Goal: Information Seeking & Learning: Find specific fact

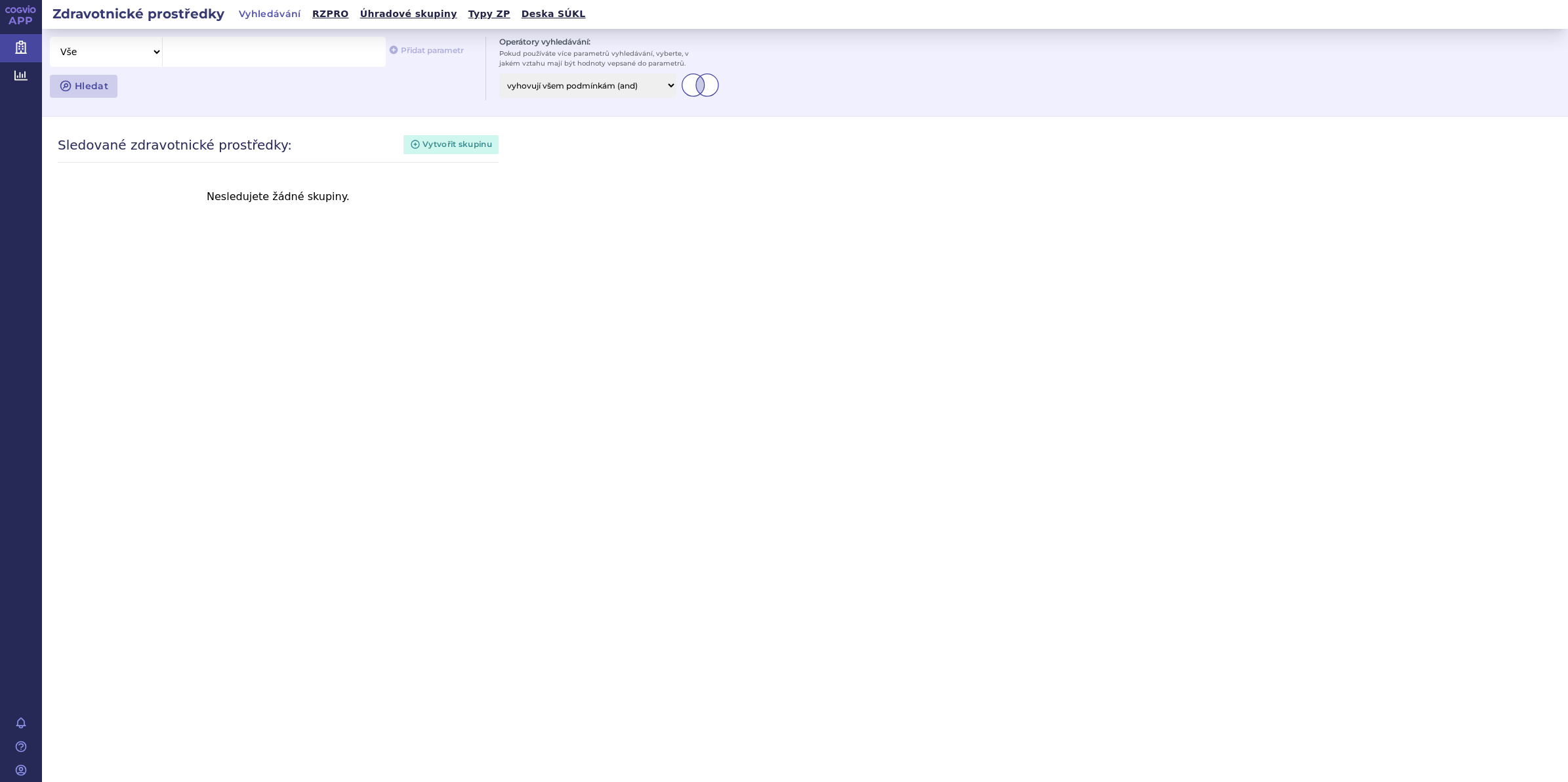
click at [362, 253] on div "Nesledujete žádné skupiny." at bounding box center [277, 212] width 440 height 98
drag, startPoint x: 262, startPoint y: 10, endPoint x: 257, endPoint y: 15, distance: 7.1
click at [262, 10] on link "Vyhledávání" at bounding box center [270, 15] width 70 height 19
click at [217, 57] on div at bounding box center [274, 51] width 223 height 29
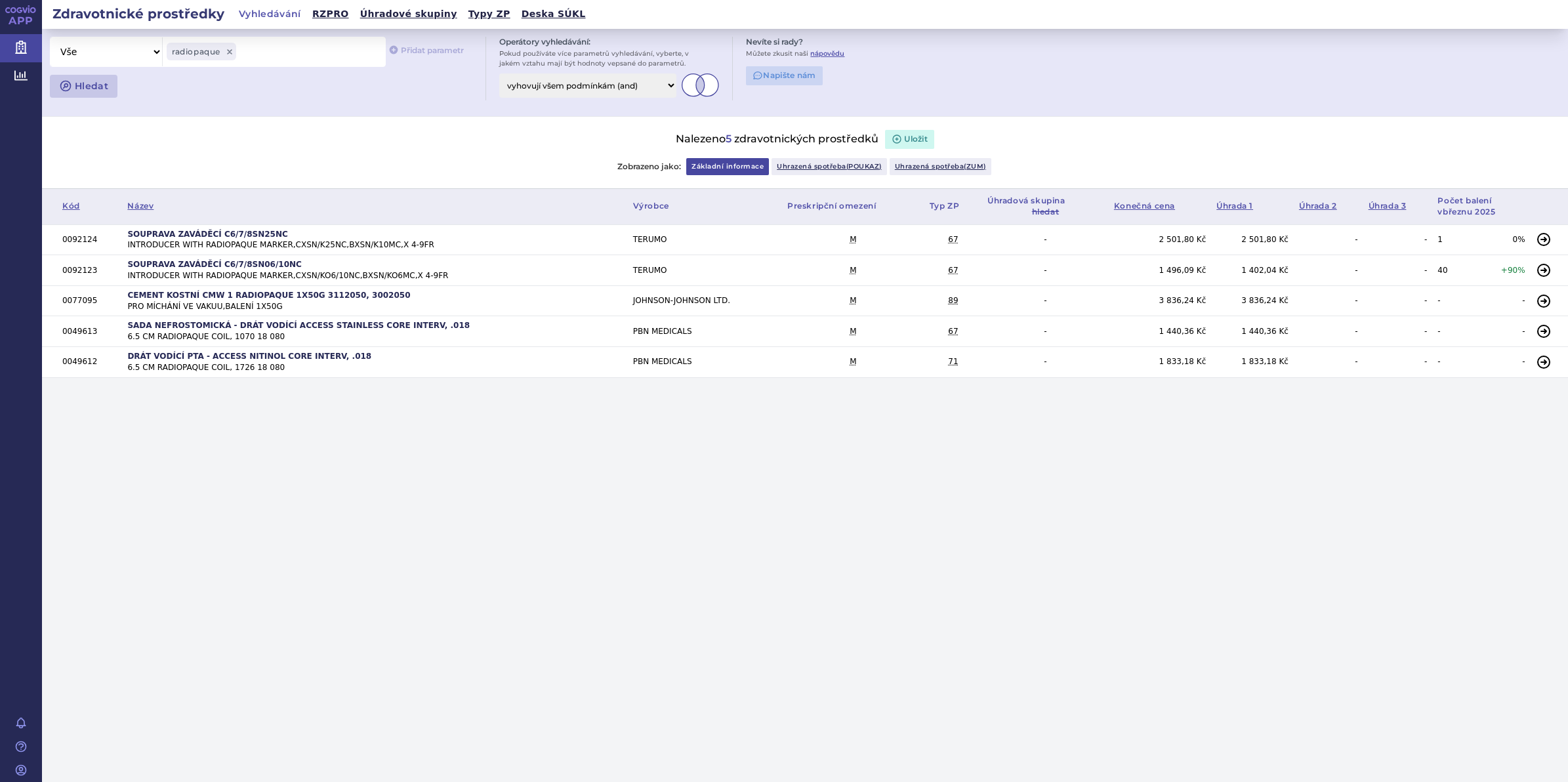
click at [234, 51] on icon at bounding box center [229, 52] width 7 height 7
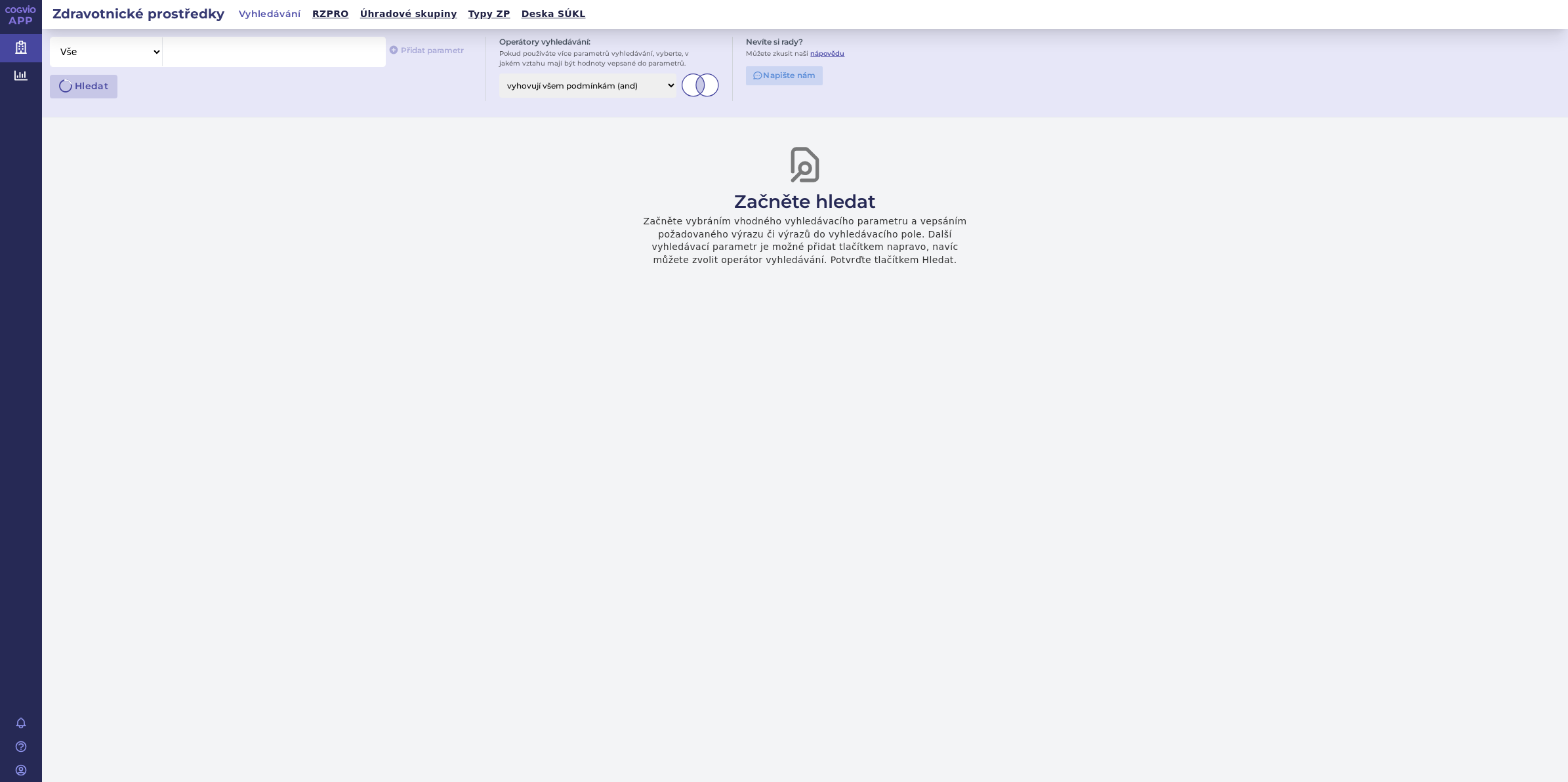
click at [257, 56] on div at bounding box center [274, 51] width 223 height 29
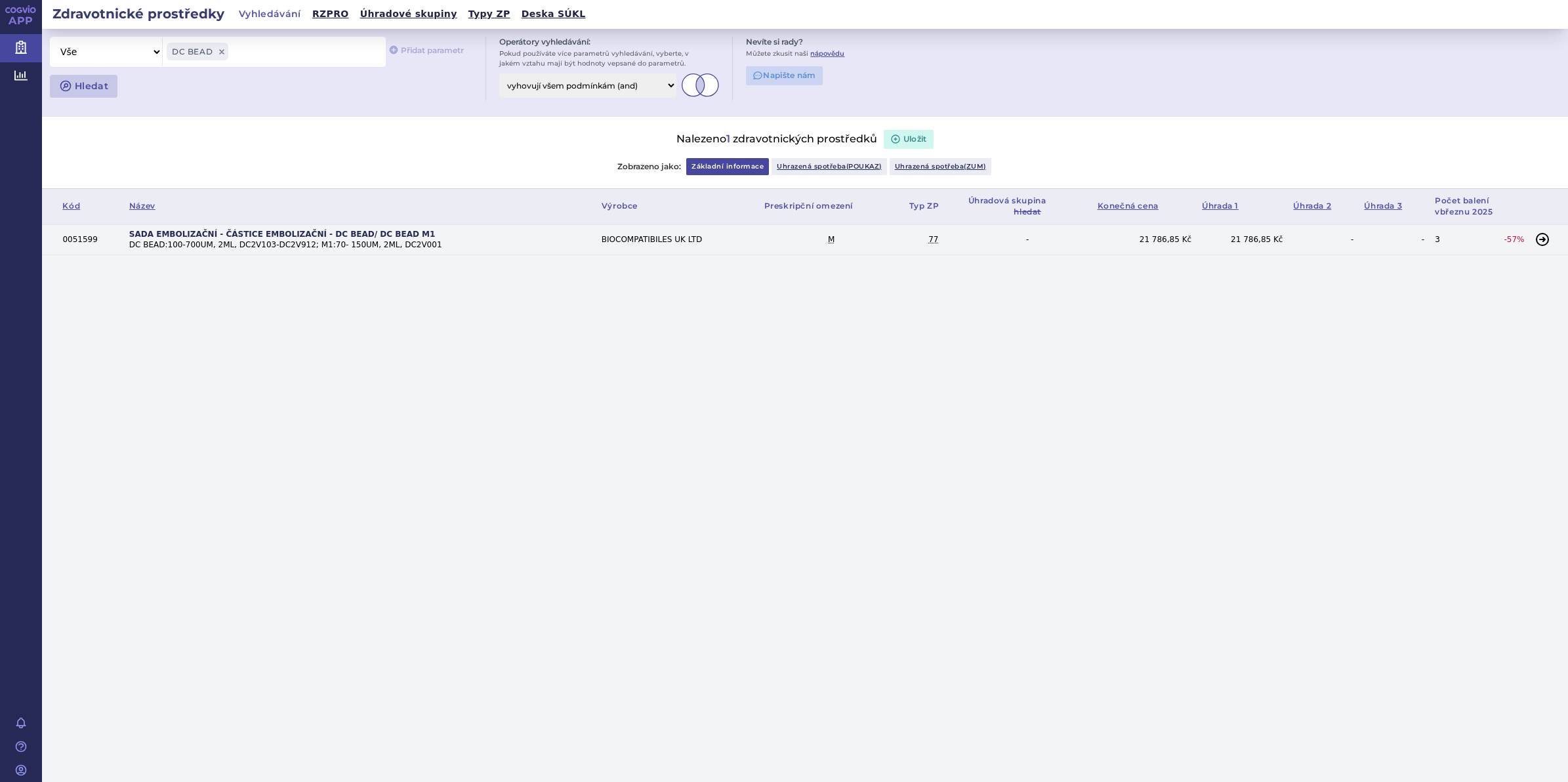
click at [615, 241] on td "BIOCOMPATIBILES UK LTD" at bounding box center [677, 239] width 162 height 31
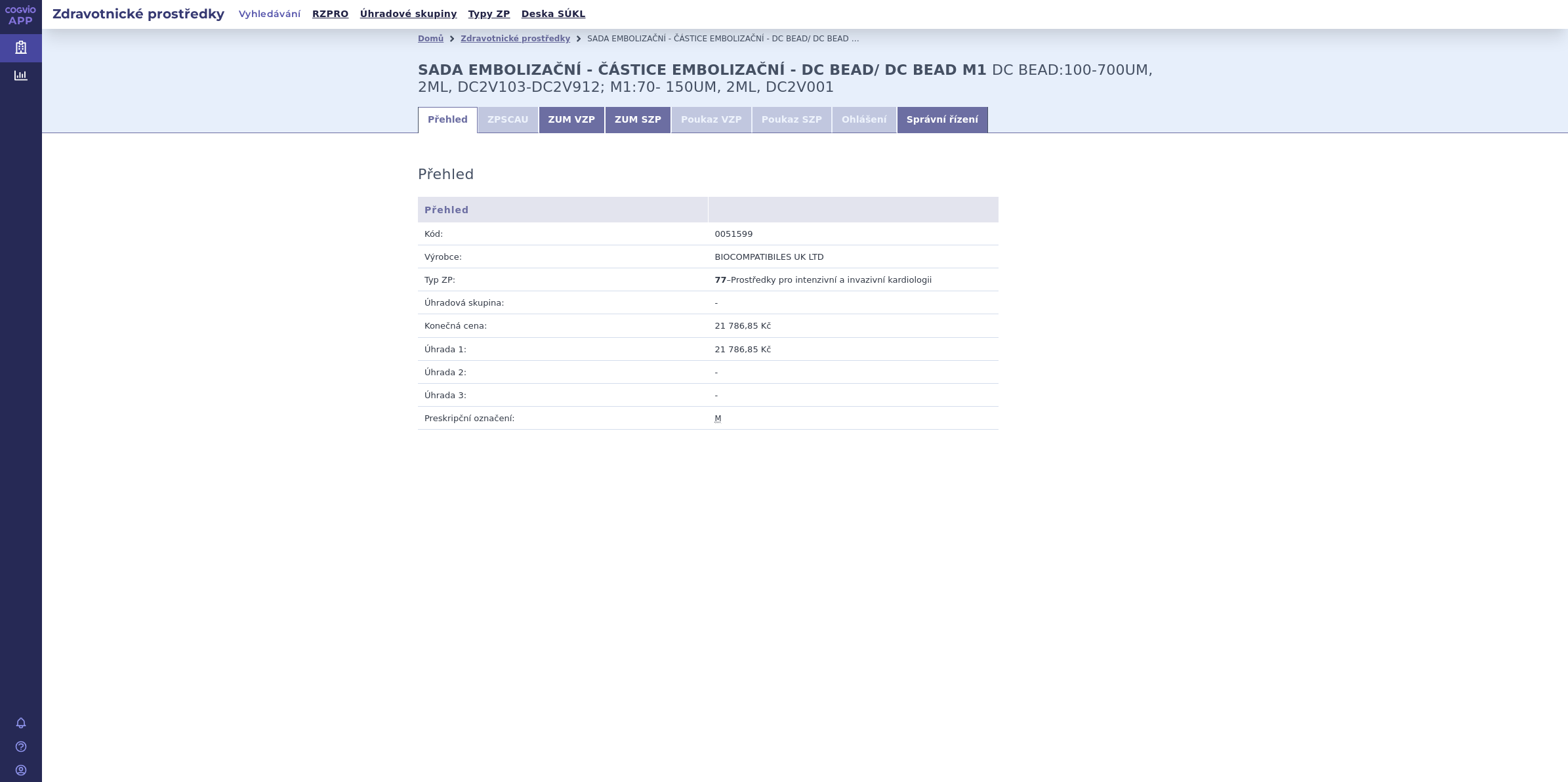
drag, startPoint x: 797, startPoint y: 270, endPoint x: 774, endPoint y: 270, distance: 23.0
click at [797, 269] on td "77 – Prostředky pro intenzivní a invazivní kardiologii" at bounding box center [853, 279] width 290 height 23
click at [735, 310] on td "-" at bounding box center [853, 302] width 290 height 23
click at [733, 355] on td "21 786,85 Kč" at bounding box center [853, 349] width 290 height 23
drag, startPoint x: 733, startPoint y: 355, endPoint x: 739, endPoint y: 431, distance: 76.2
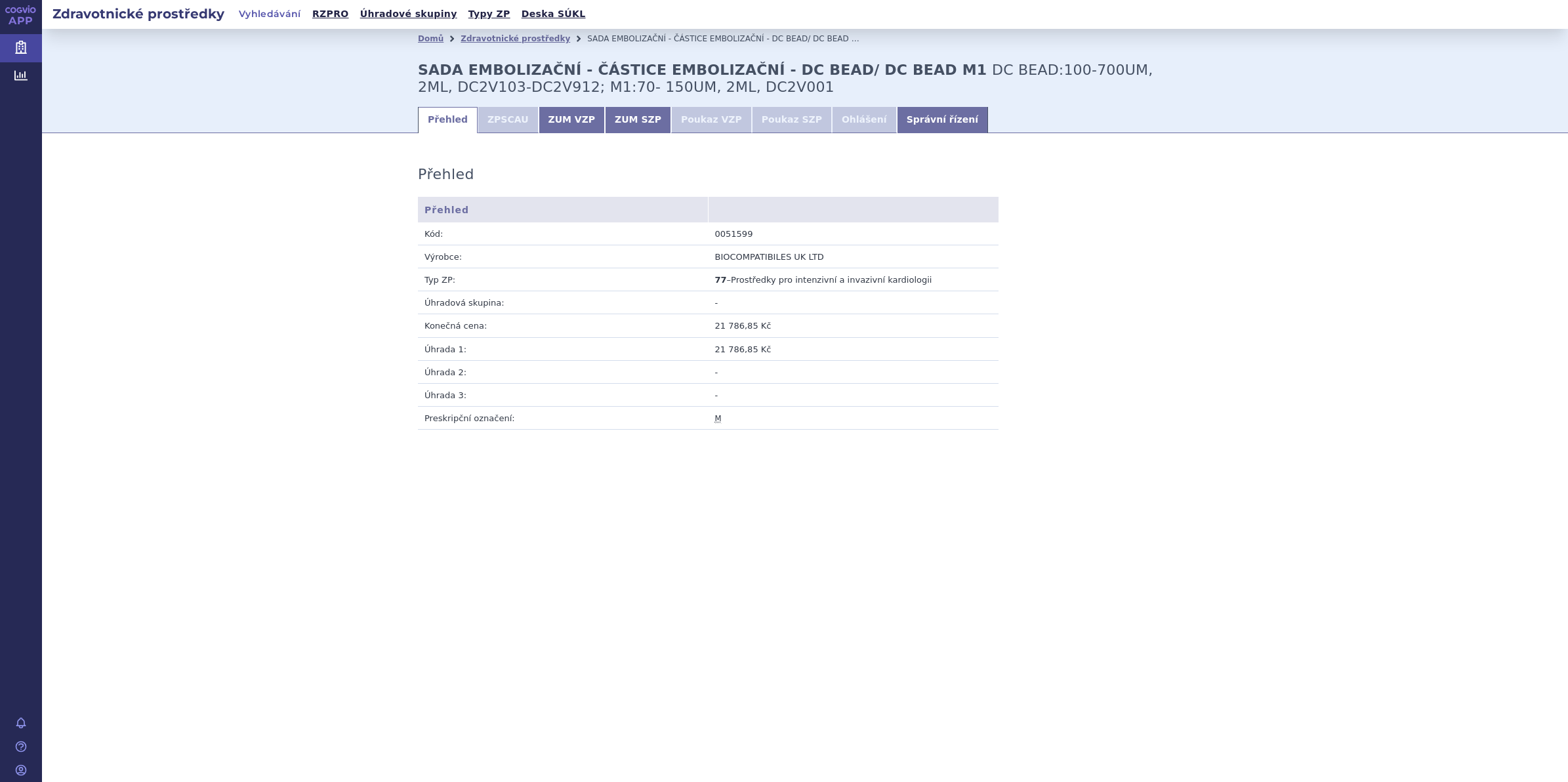
click at [733, 401] on td "-" at bounding box center [853, 395] width 290 height 23
click at [781, 521] on section "Domů Zdravotnické prostředky SADA EMBOLIZAČNÍ - ČÁSTICE EMBOLIZAČNÍ - DC BEAD/ …" at bounding box center [804, 276] width 1525 height 494
click at [555, 128] on link "ZUM VZP" at bounding box center [572, 120] width 67 height 26
